Goal: Task Accomplishment & Management: Manage account settings

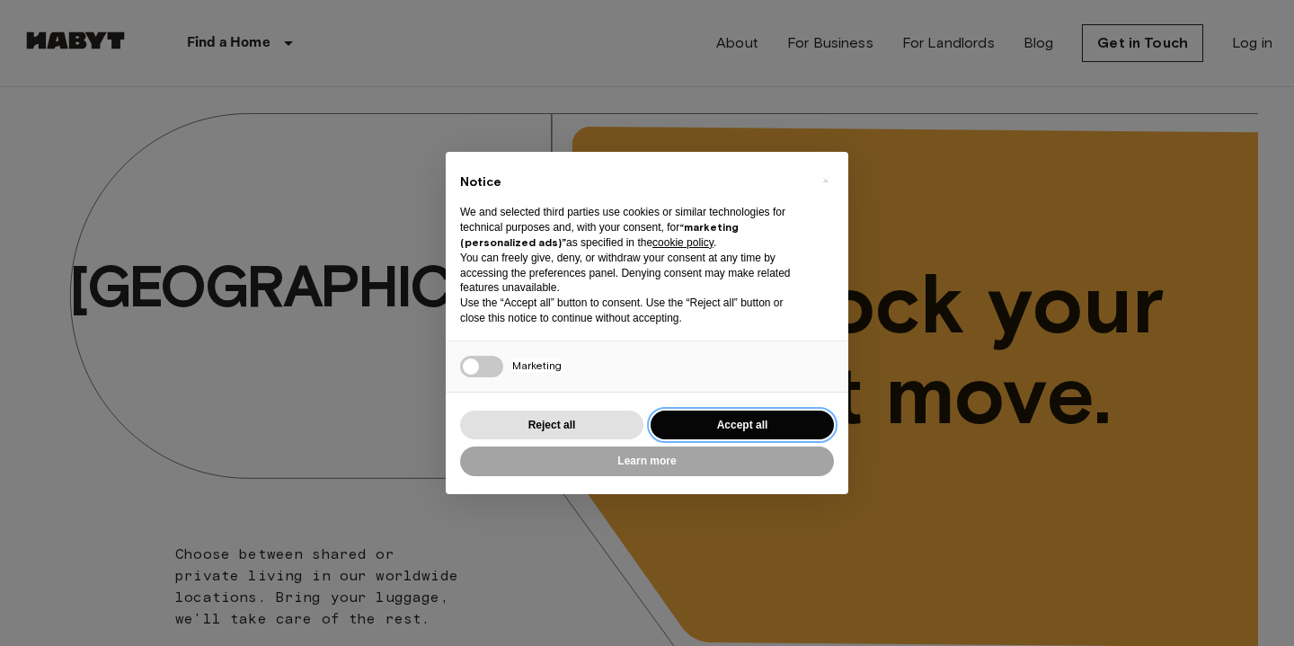
click at [699, 427] on button "Accept all" at bounding box center [742, 426] width 183 height 30
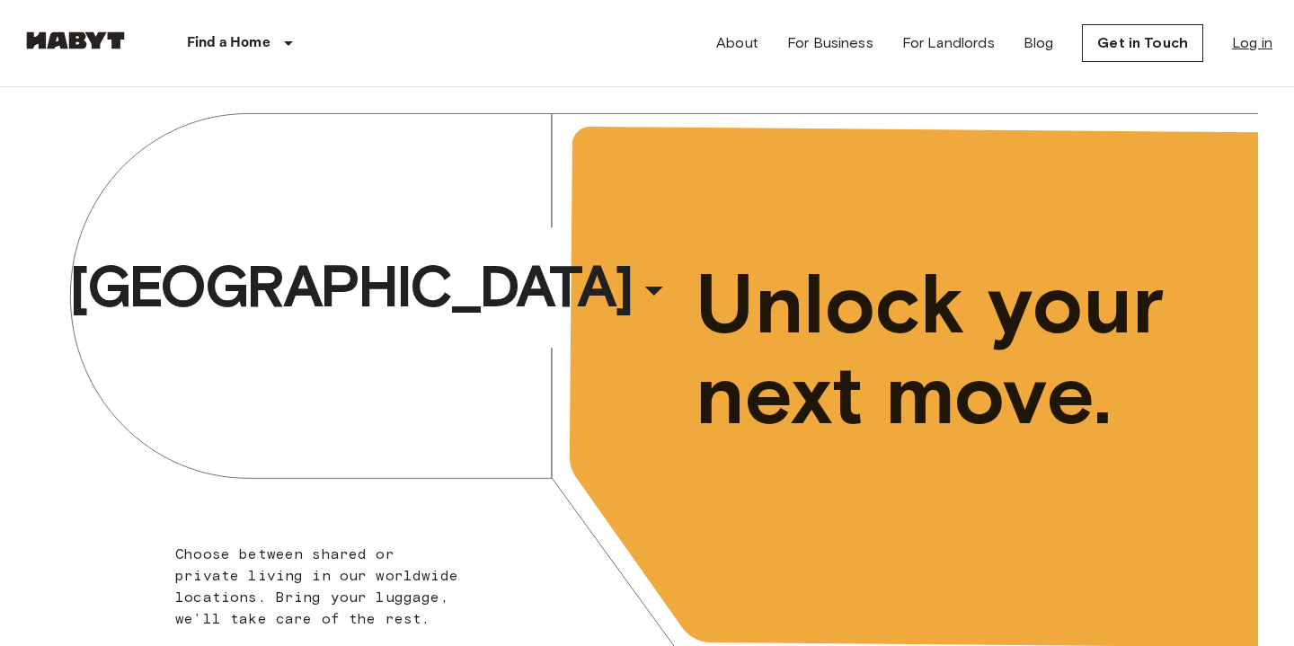
click at [1235, 42] on link "Log in" at bounding box center [1252, 43] width 40 height 22
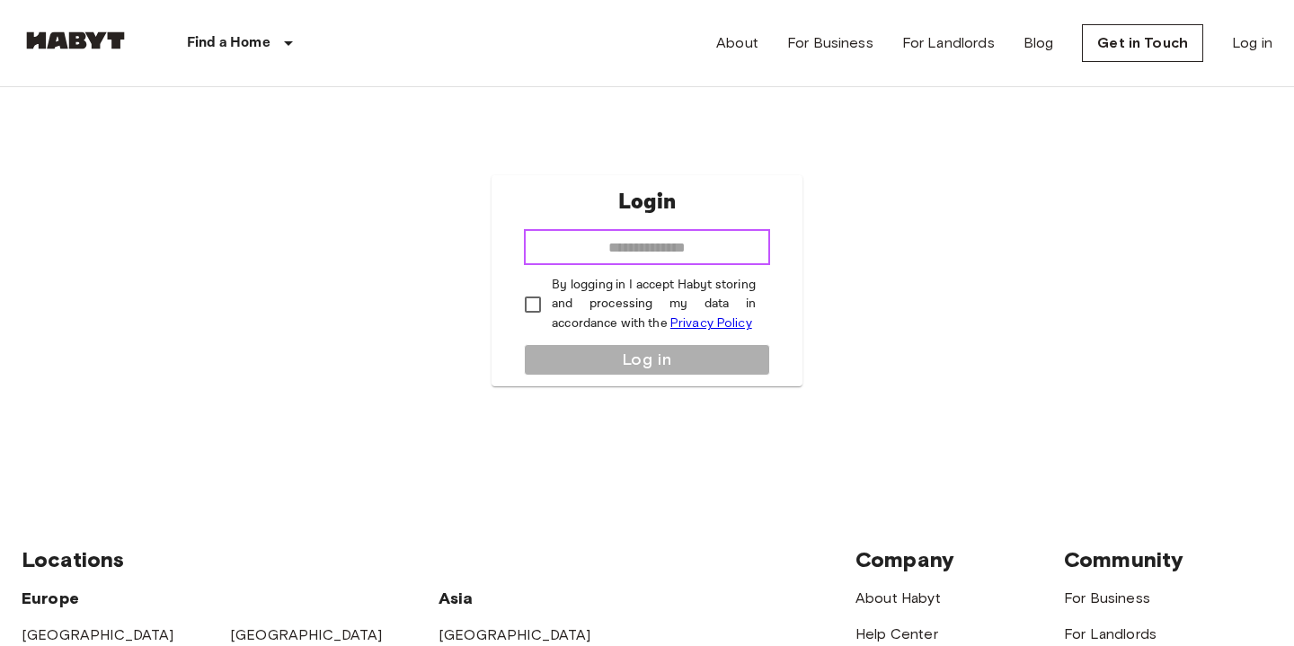
click at [632, 251] on input "email" at bounding box center [647, 247] width 246 height 36
type input "**********"
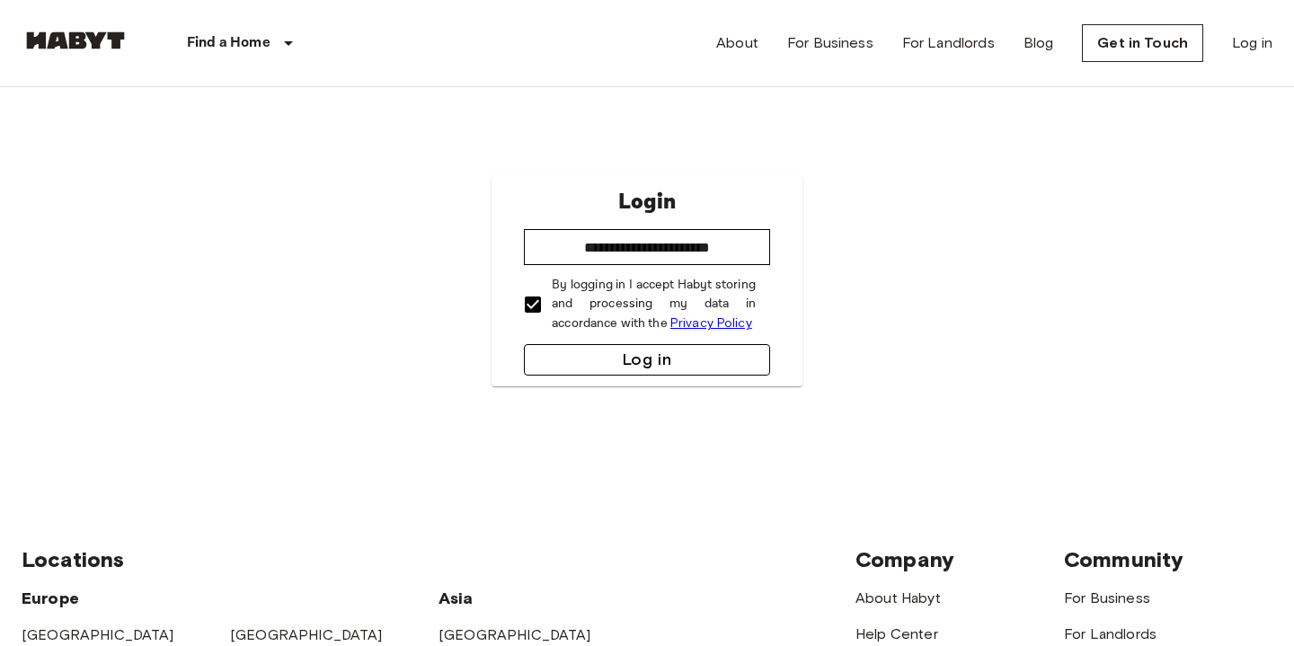
click at [576, 358] on button "Log in" at bounding box center [647, 359] width 246 height 31
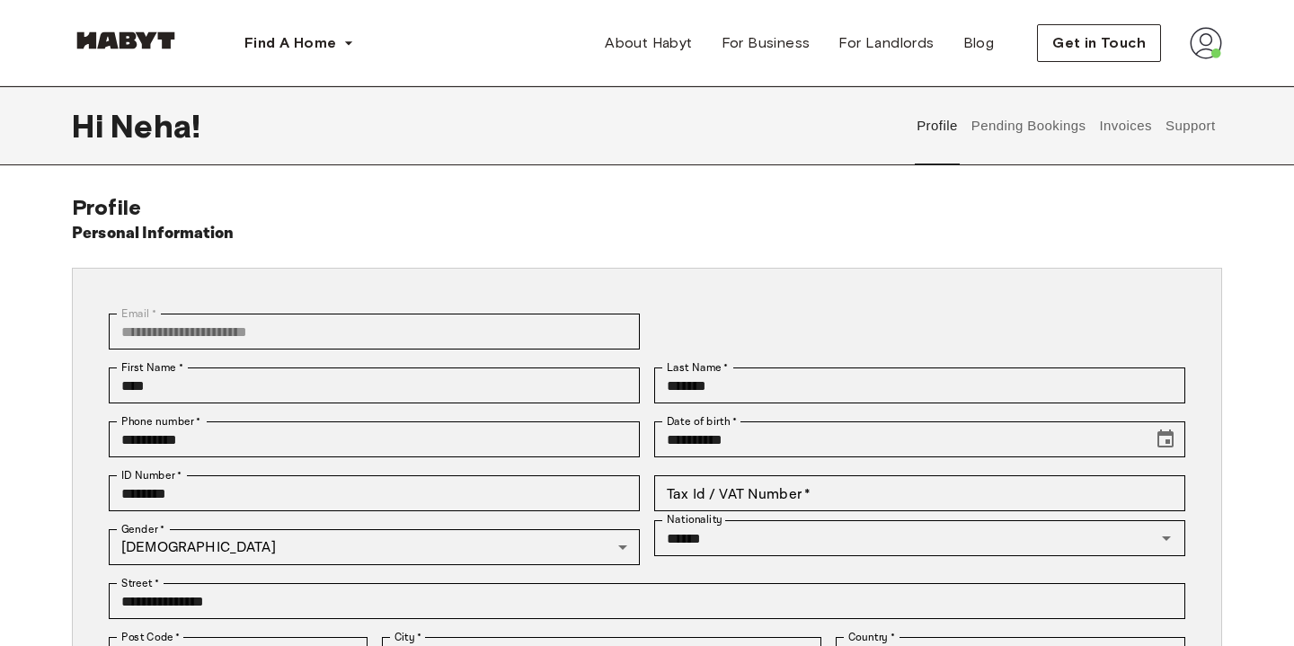
click at [1131, 126] on button "Invoices" at bounding box center [1125, 125] width 57 height 79
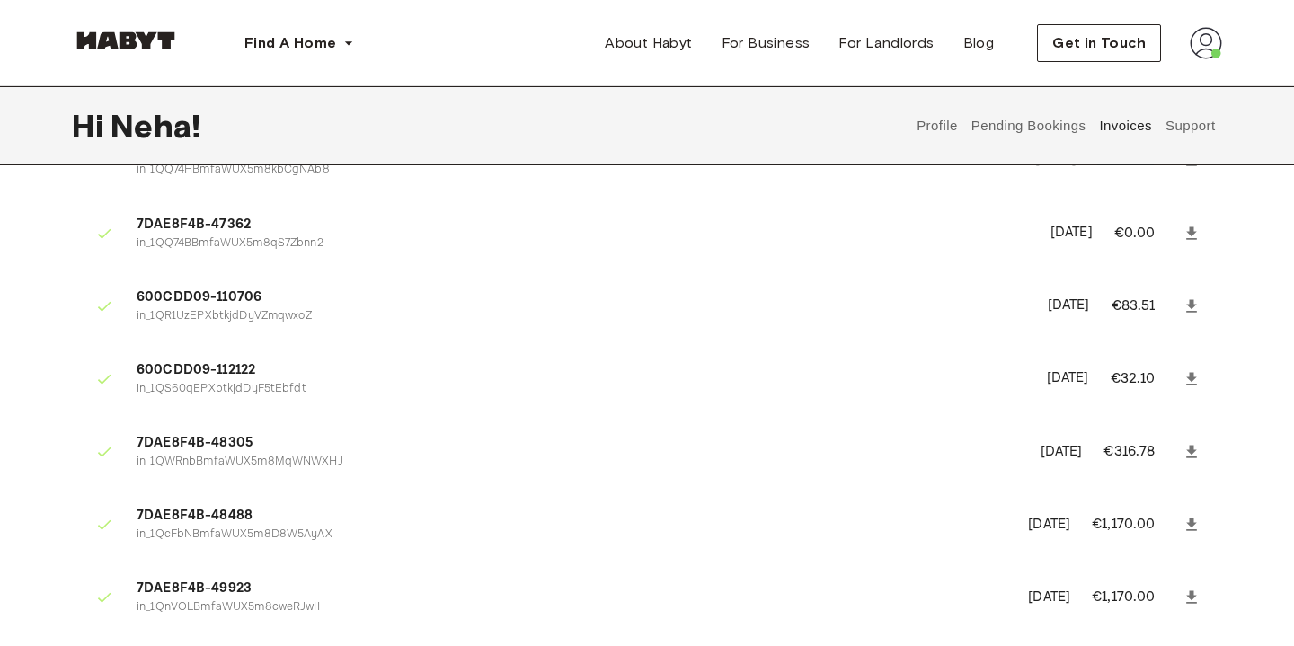
scroll to position [989, 0]
click at [1194, 309] on icon at bounding box center [1192, 306] width 18 height 18
click at [1193, 377] on icon at bounding box center [1191, 377] width 11 height 13
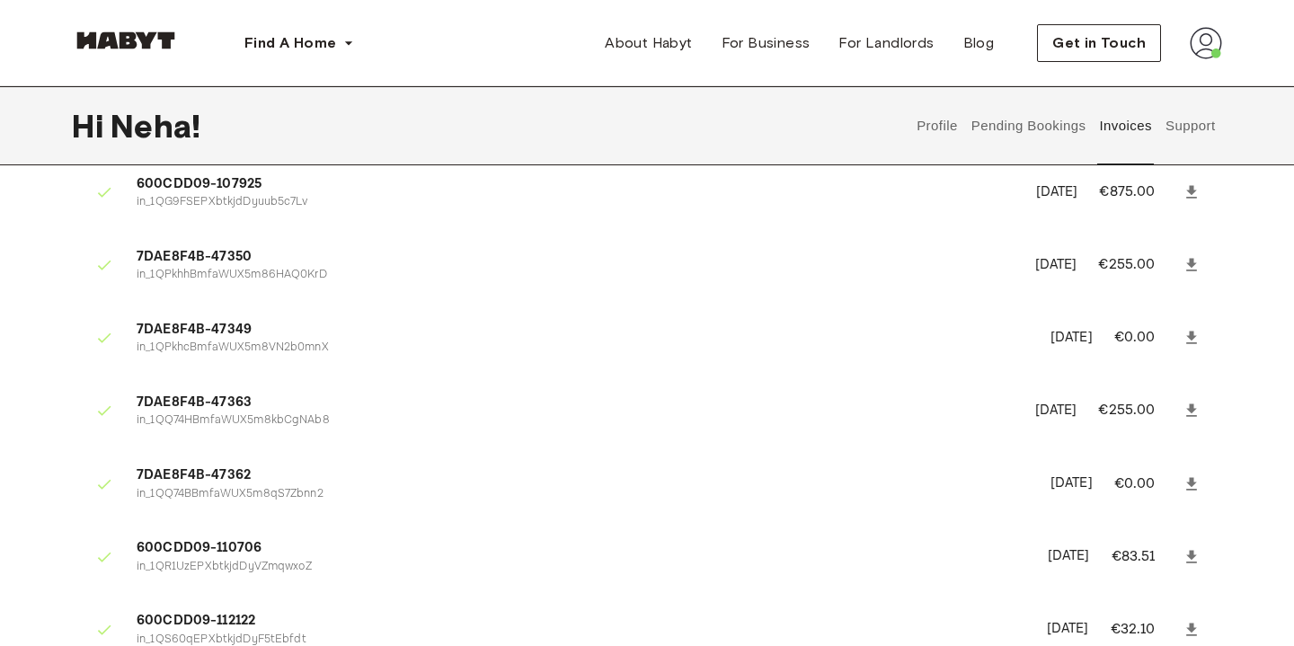
click at [936, 133] on button "Profile" at bounding box center [938, 125] width 46 height 79
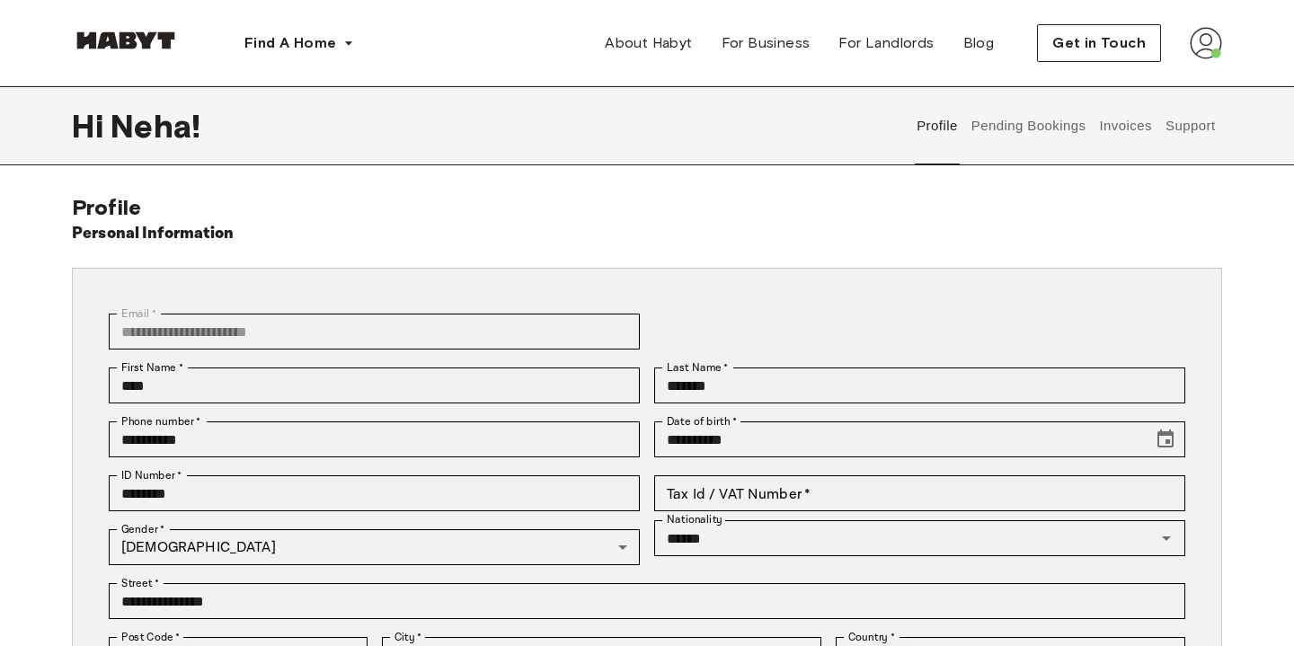
click at [1030, 128] on button "Pending Bookings" at bounding box center [1029, 125] width 120 height 79
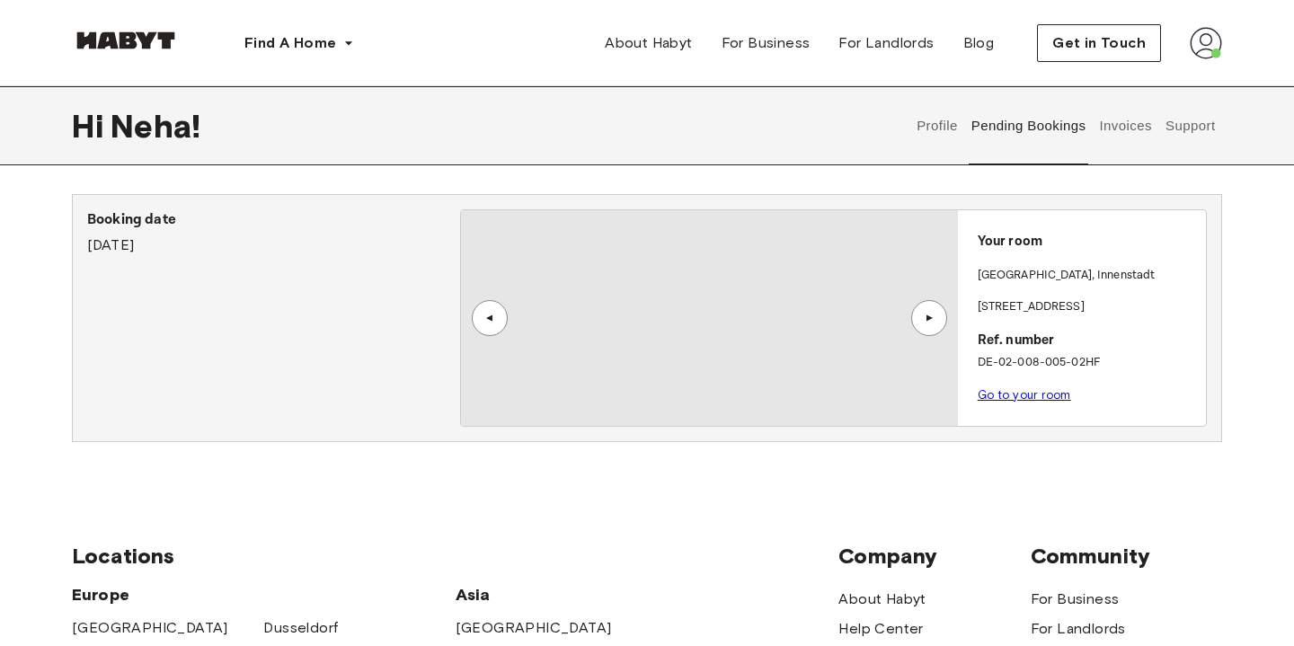
scroll to position [893, 0]
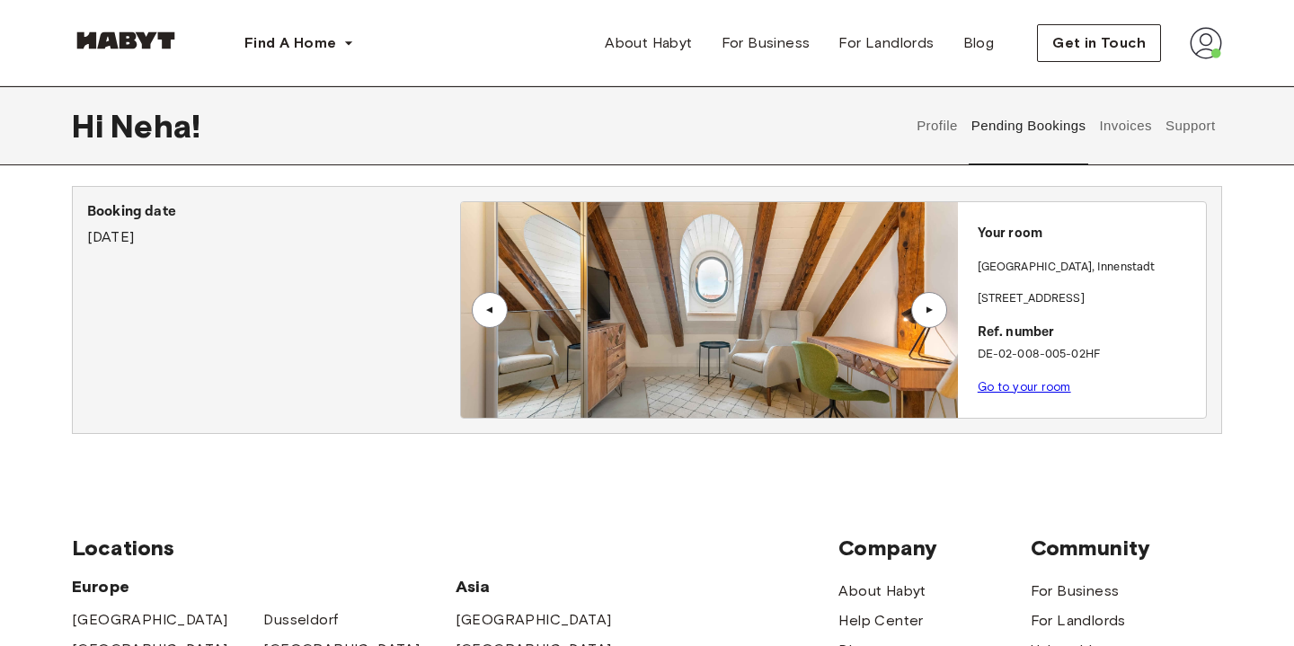
click at [1023, 380] on link "Go to your room" at bounding box center [1024, 386] width 93 height 13
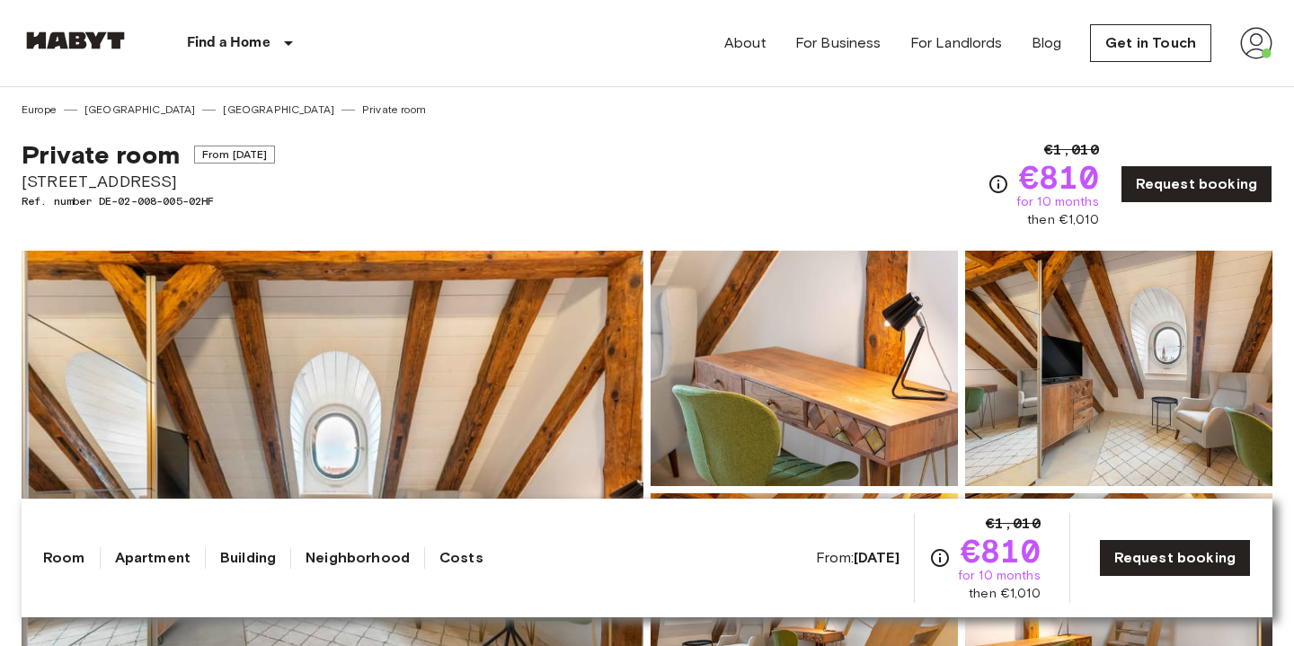
click at [1232, 51] on div "About For Business For Landlords Blog Get in Touch" at bounding box center [998, 43] width 548 height 86
click at [1255, 50] on img at bounding box center [1256, 43] width 32 height 32
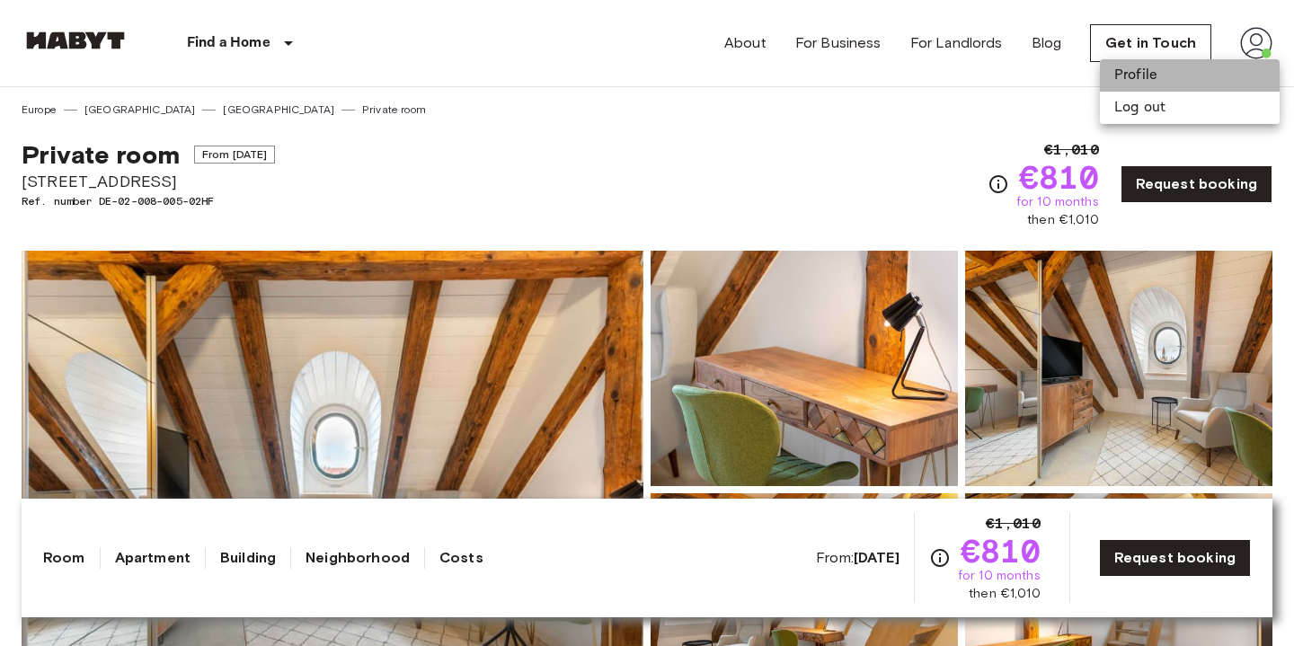
click at [1179, 68] on li "Profile" at bounding box center [1190, 75] width 180 height 32
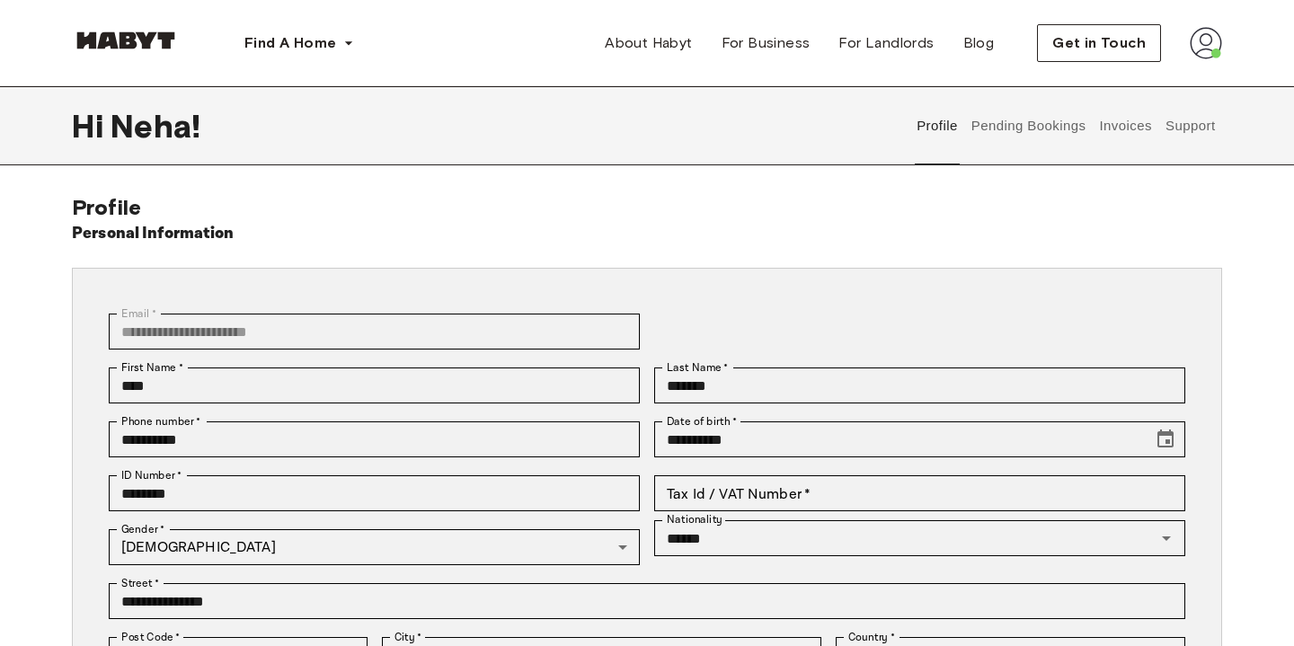
click at [1019, 112] on button "Pending Bookings" at bounding box center [1029, 125] width 120 height 79
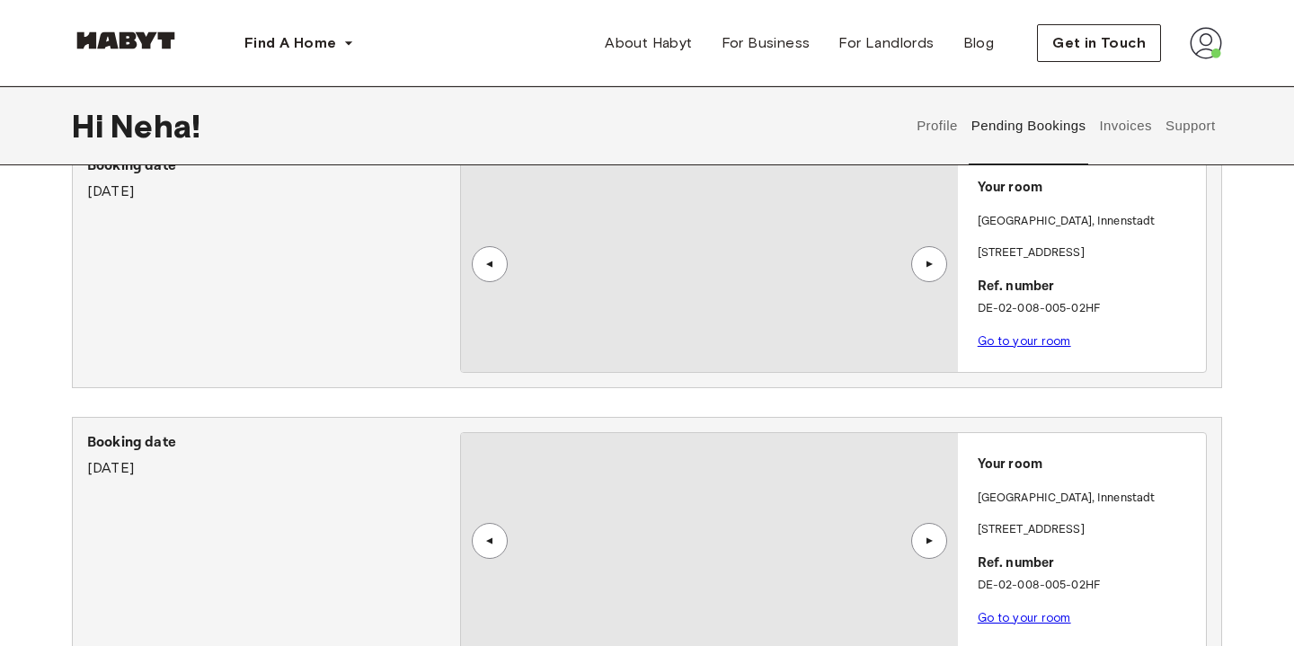
scroll to position [611, 0]
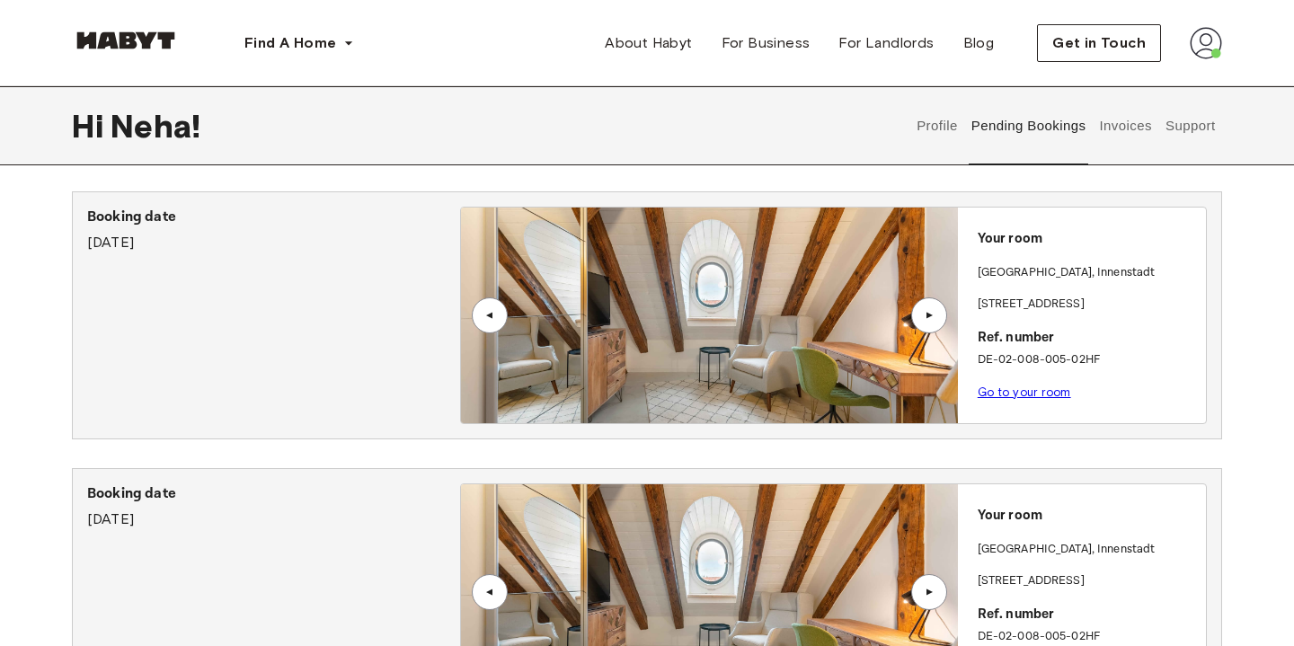
click at [1122, 115] on button "Invoices" at bounding box center [1125, 125] width 57 height 79
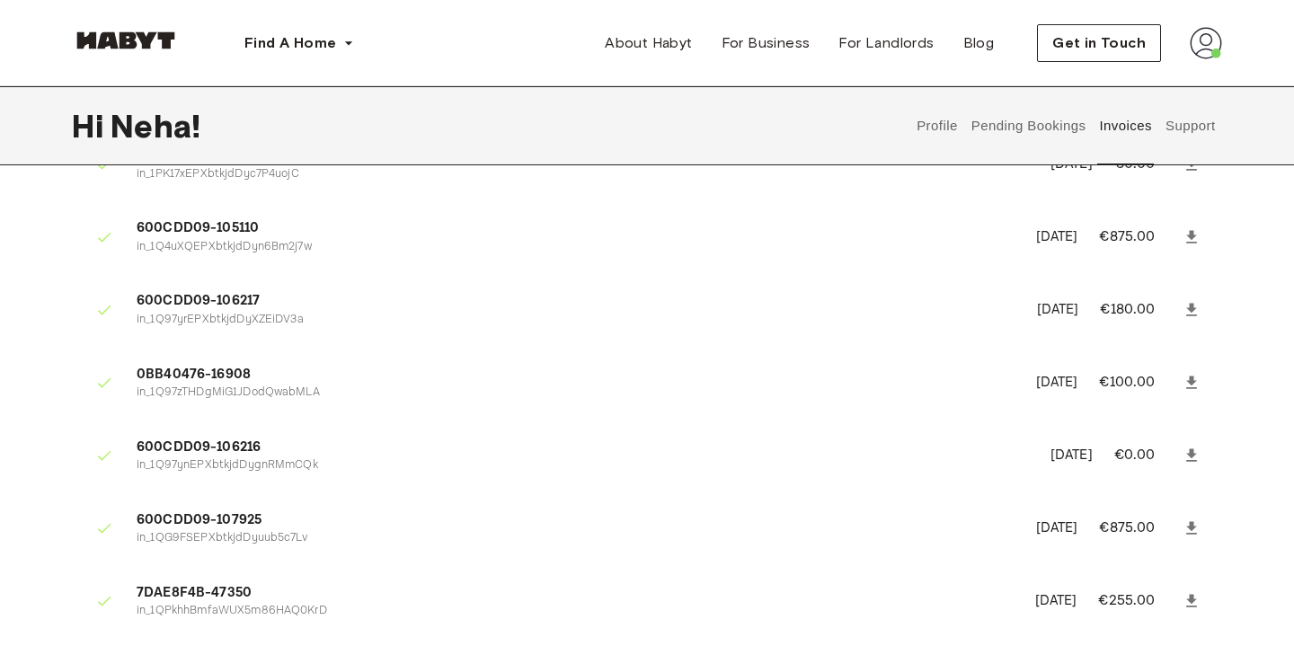
scroll to position [134, 0]
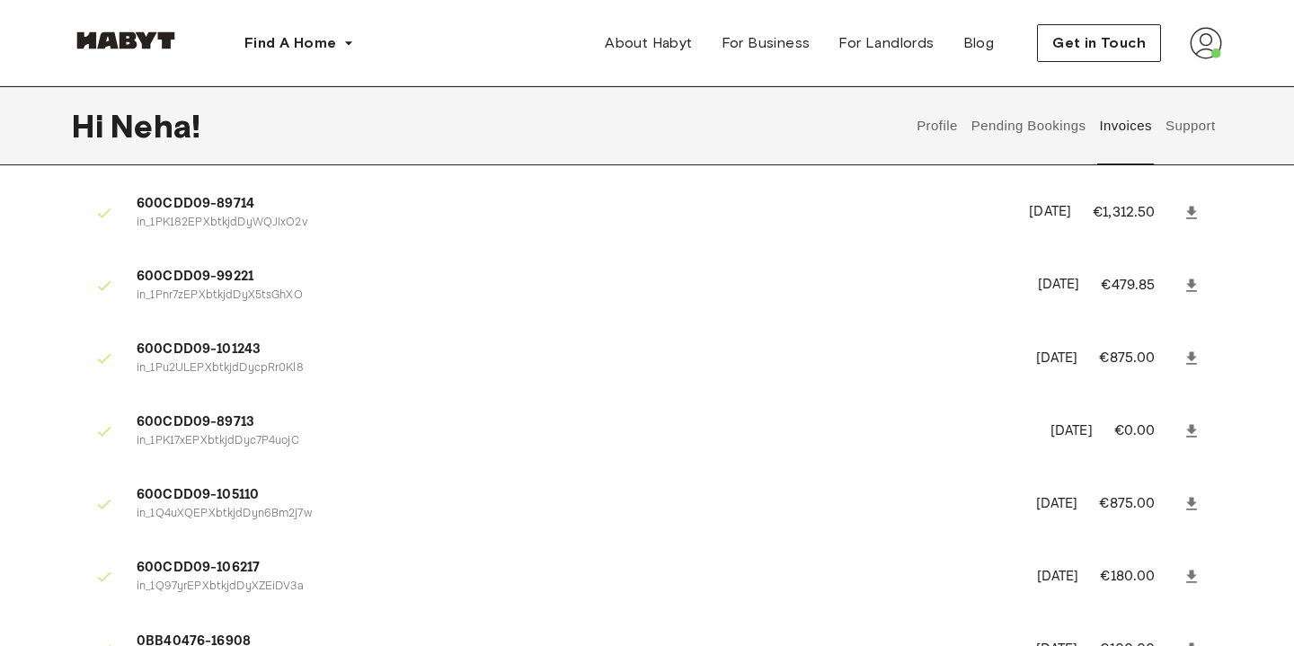
click at [1184, 127] on button "Support" at bounding box center [1190, 125] width 55 height 79
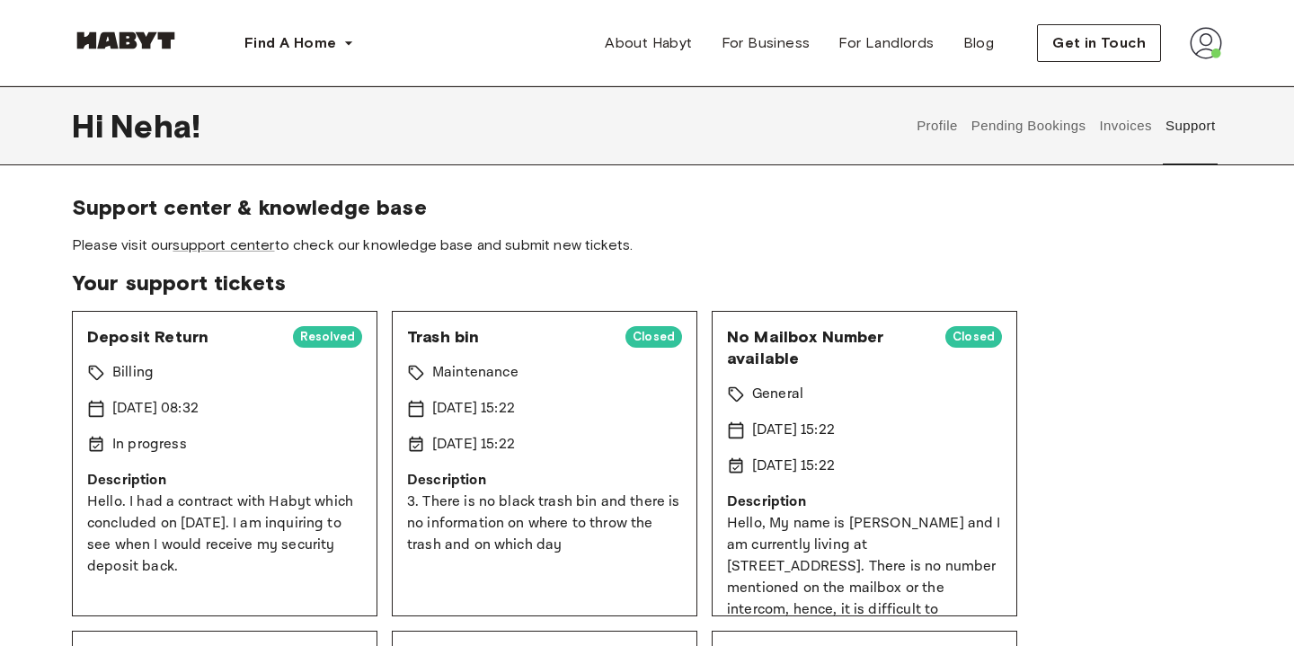
click at [1026, 130] on button "Pending Bookings" at bounding box center [1029, 125] width 120 height 79
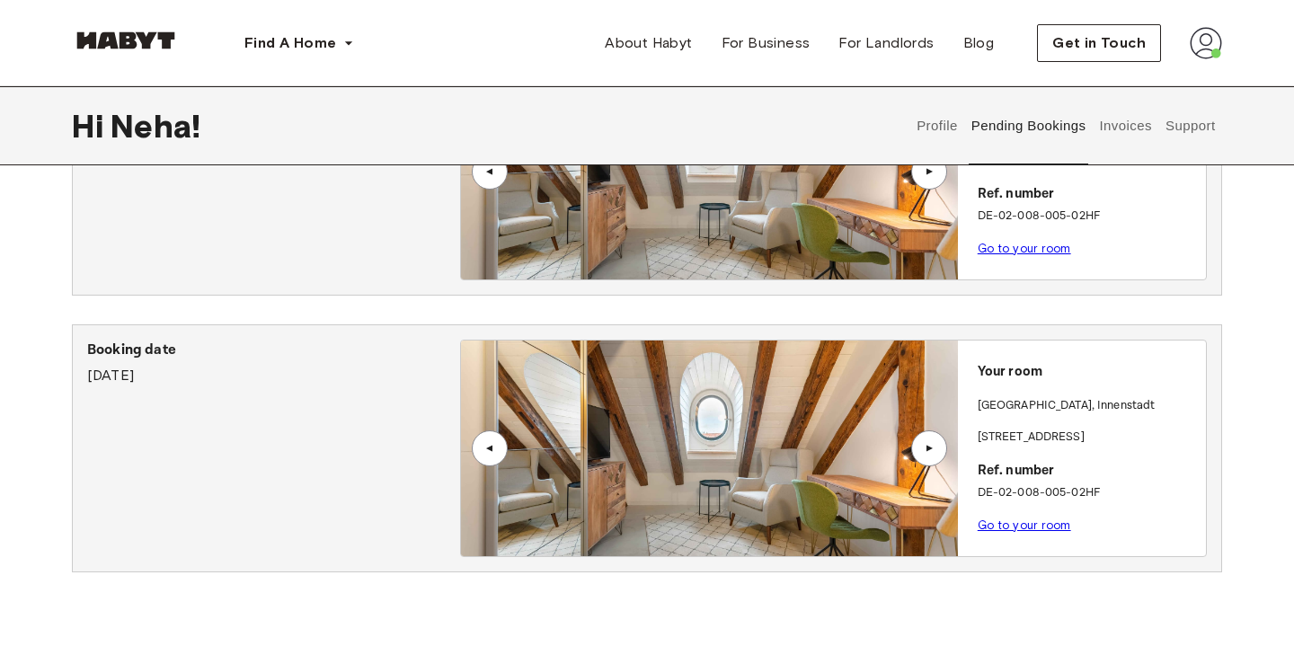
scroll to position [749, 0]
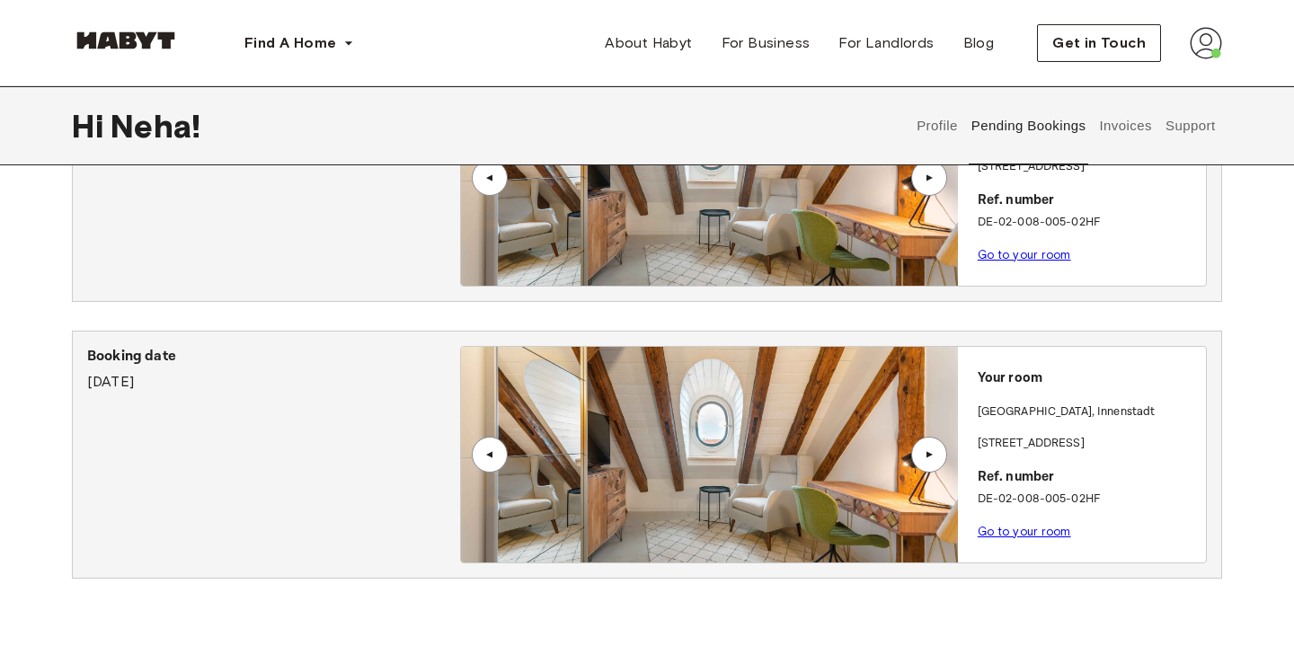
click at [1030, 525] on link "Go to your room" at bounding box center [1024, 531] width 93 height 13
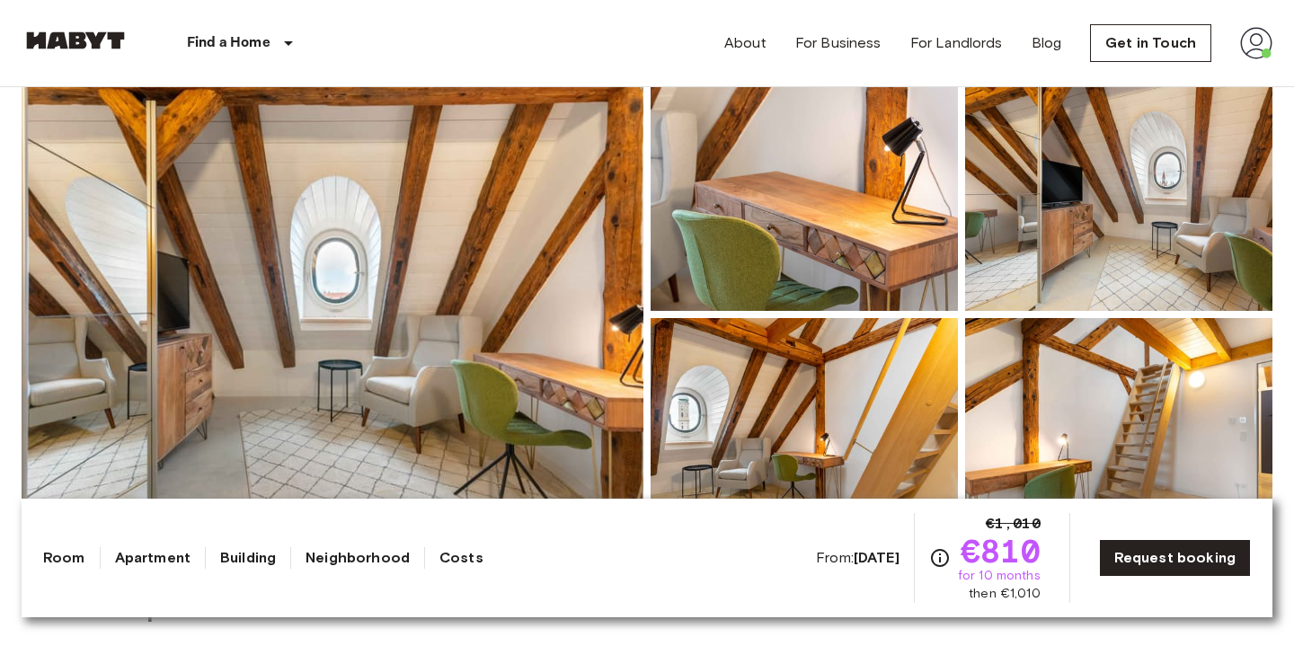
scroll to position [177, 0]
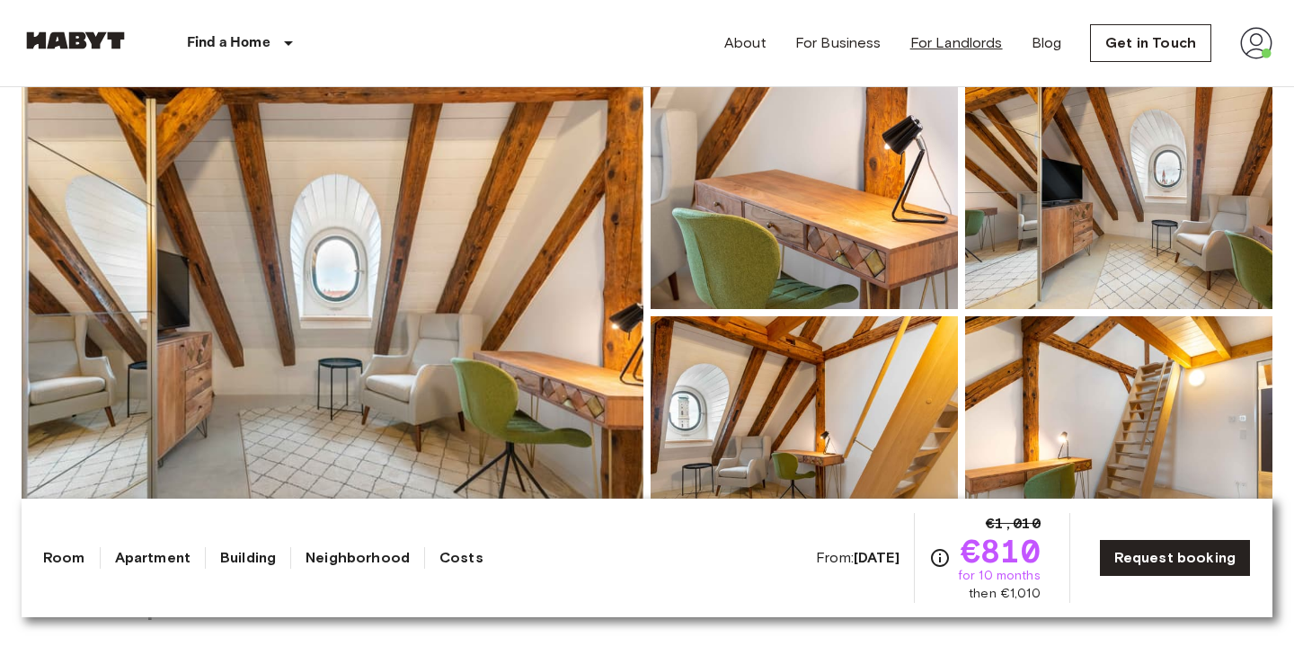
click at [943, 45] on link "For Landlords" at bounding box center [956, 43] width 93 height 22
click at [1257, 37] on img at bounding box center [1256, 43] width 32 height 32
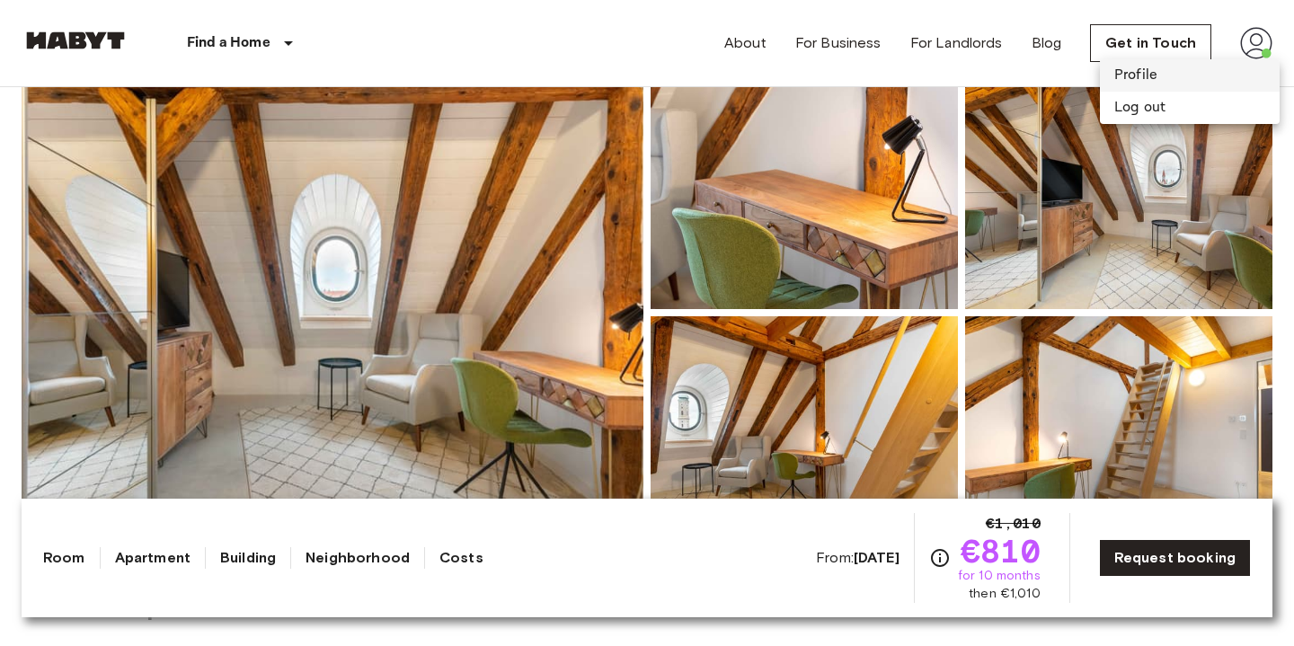
click at [1195, 73] on li "Profile" at bounding box center [1190, 75] width 180 height 32
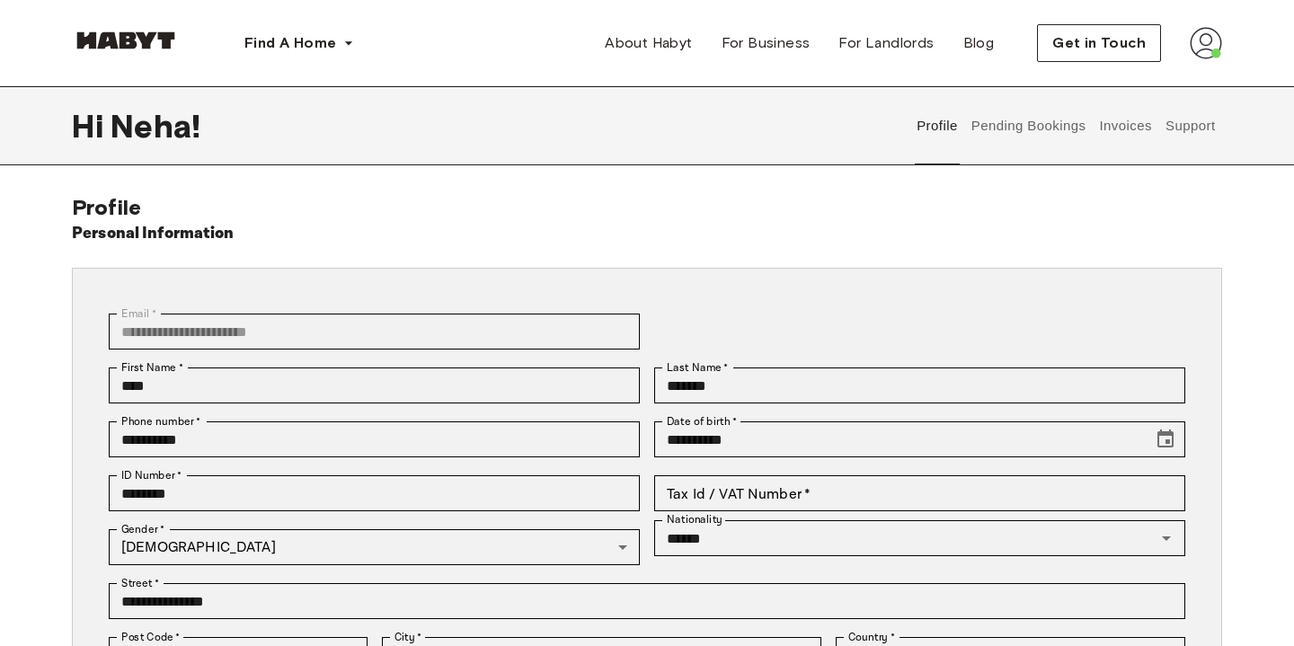
click at [1011, 133] on button "Pending Bookings" at bounding box center [1029, 125] width 120 height 79
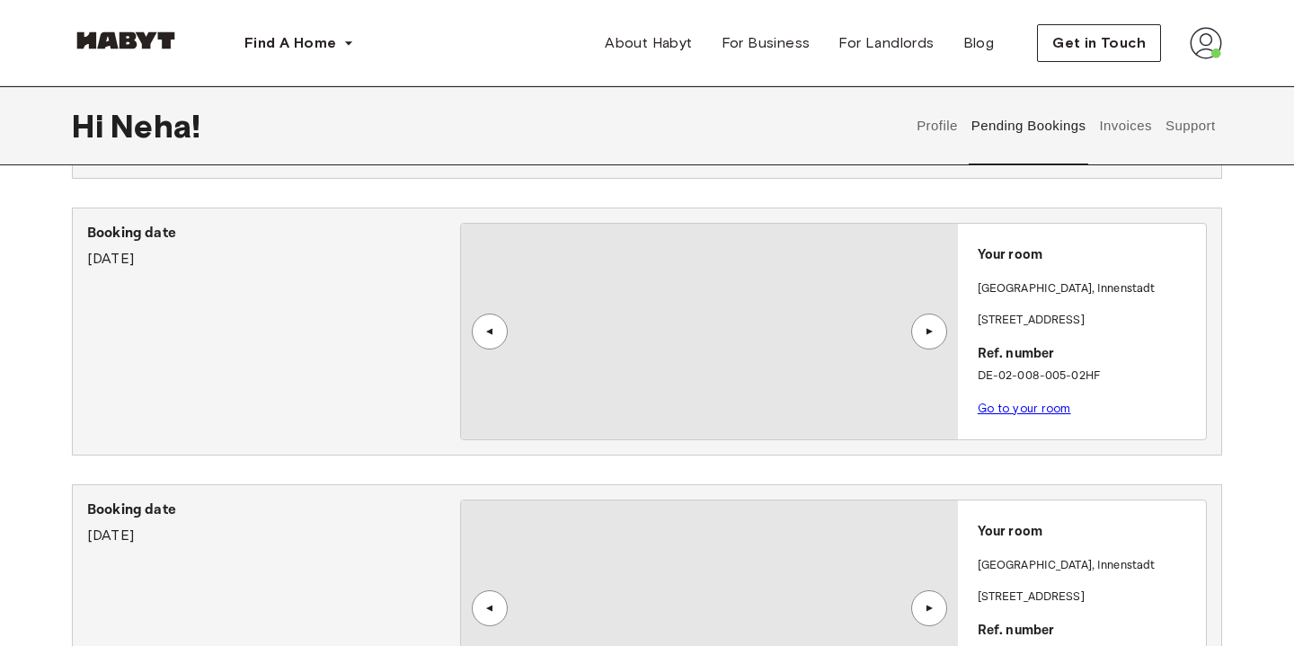
scroll to position [655, 0]
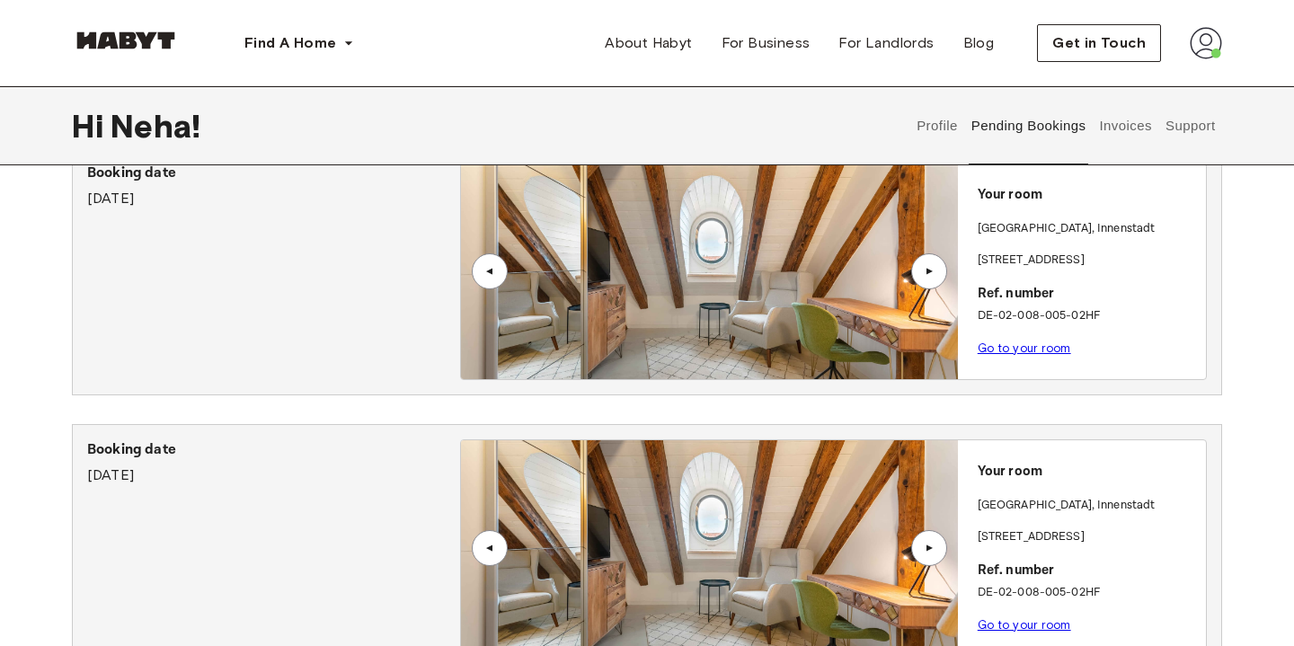
click at [1124, 125] on button "Invoices" at bounding box center [1125, 125] width 57 height 79
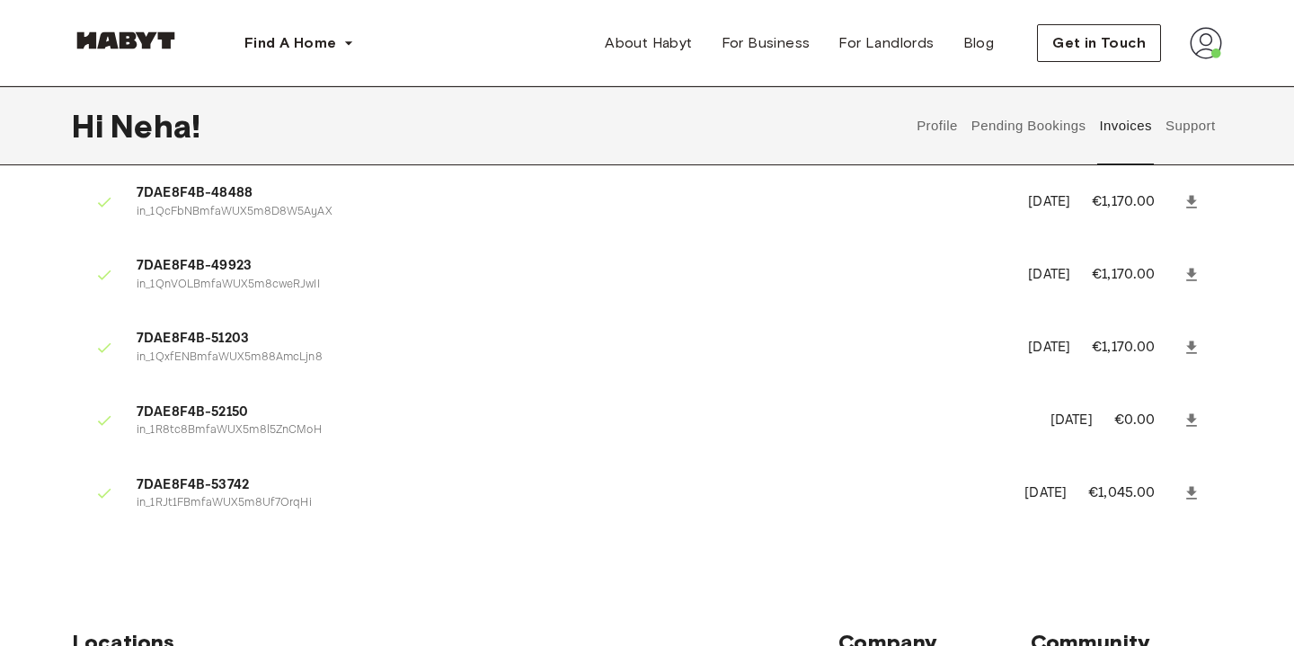
scroll to position [1395, 0]
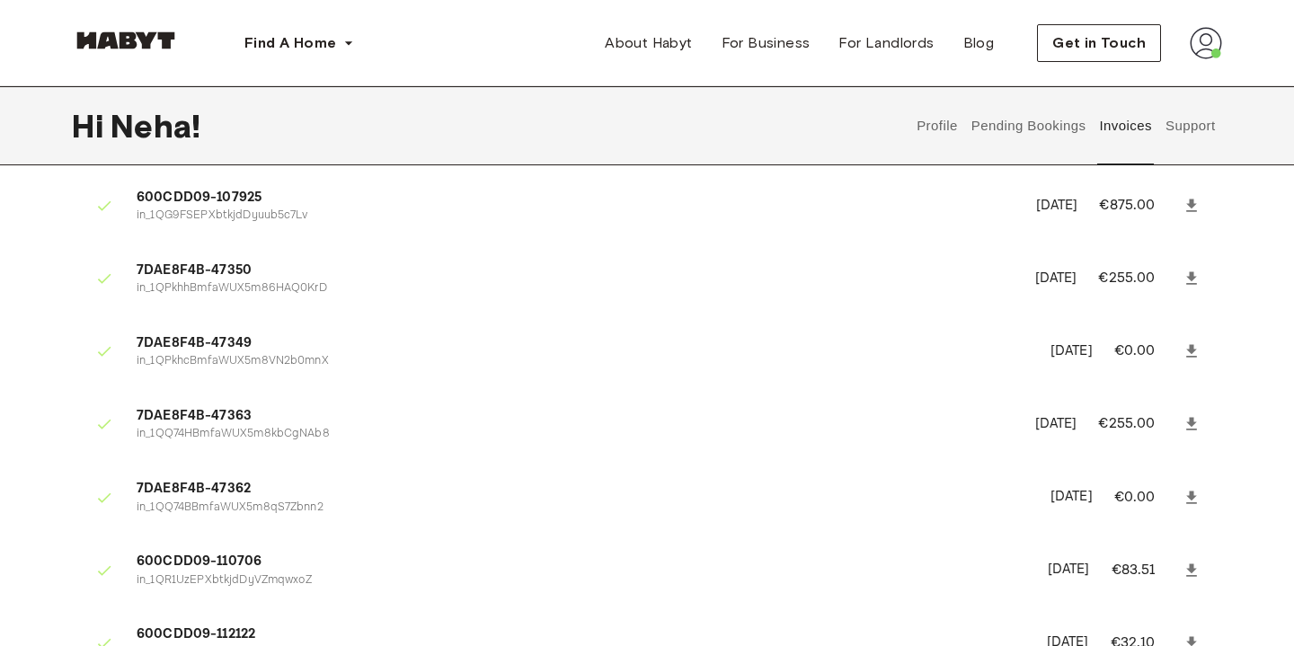
scroll to position [723, 0]
